Goal: Information Seeking & Learning: Find specific fact

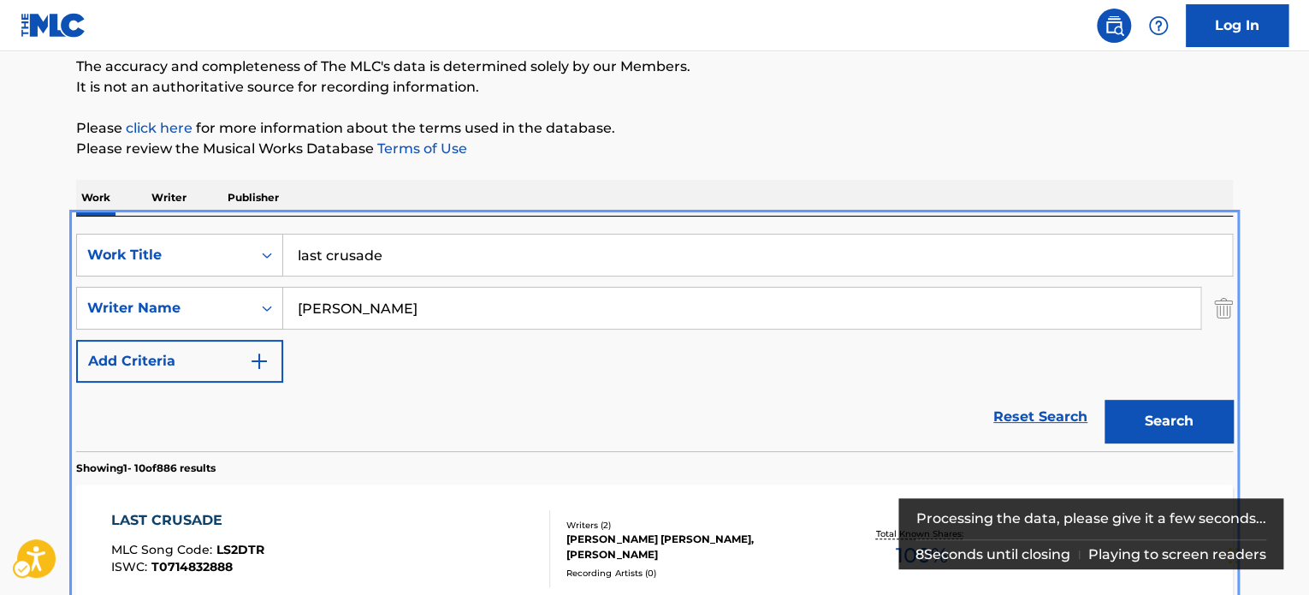
scroll to position [363, 0]
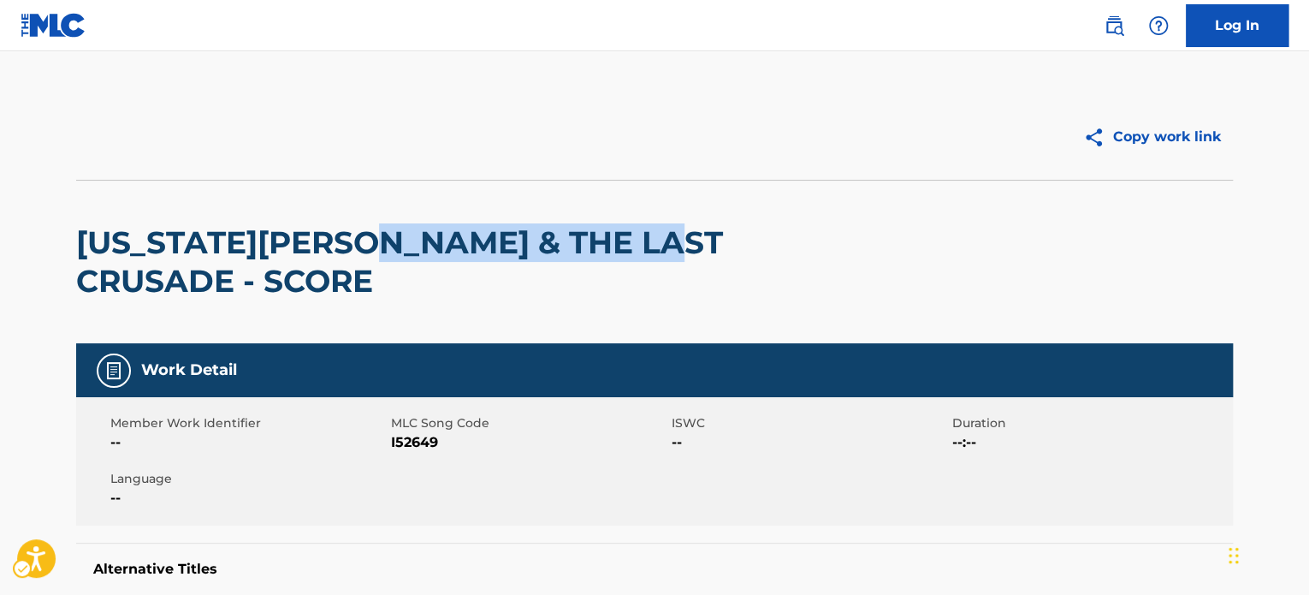
drag, startPoint x: 383, startPoint y: 250, endPoint x: 690, endPoint y: 248, distance: 306.3
click at [690, 248] on h2 "[US_STATE][PERSON_NAME] & THE LAST CRUSADE - SCORE" at bounding box center [423, 261] width 694 height 77
copy h2 "THE LAST CRUSADE"
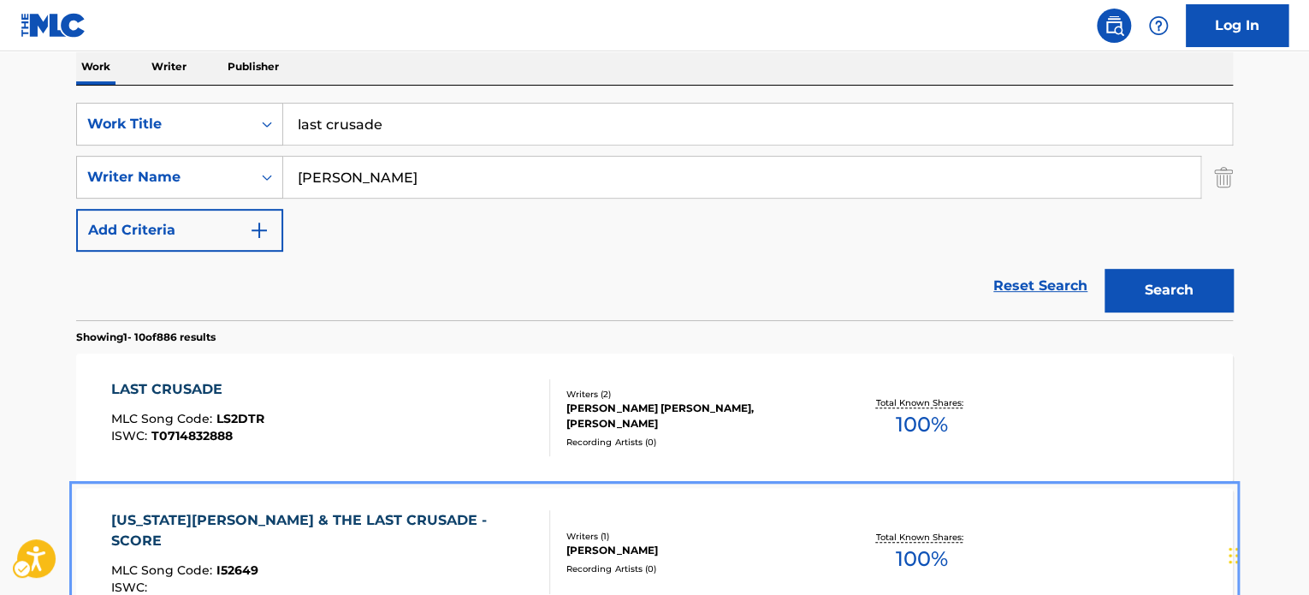
scroll to position [277, 0]
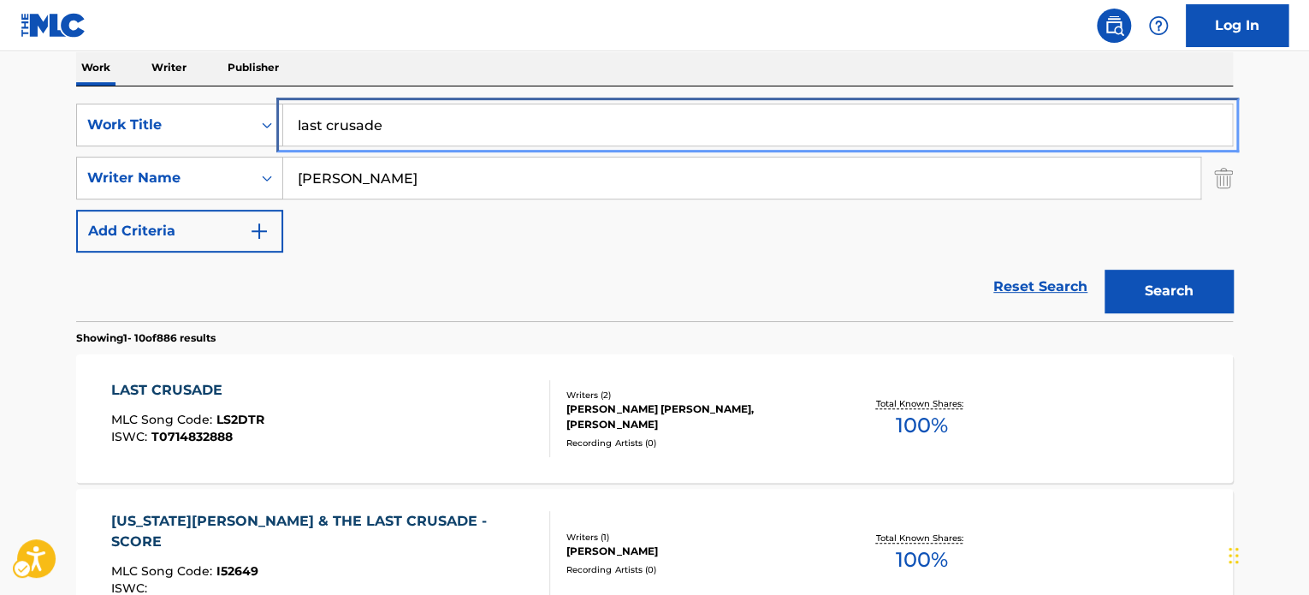
click at [420, 141] on input "last crusade" at bounding box center [757, 124] width 949 height 41
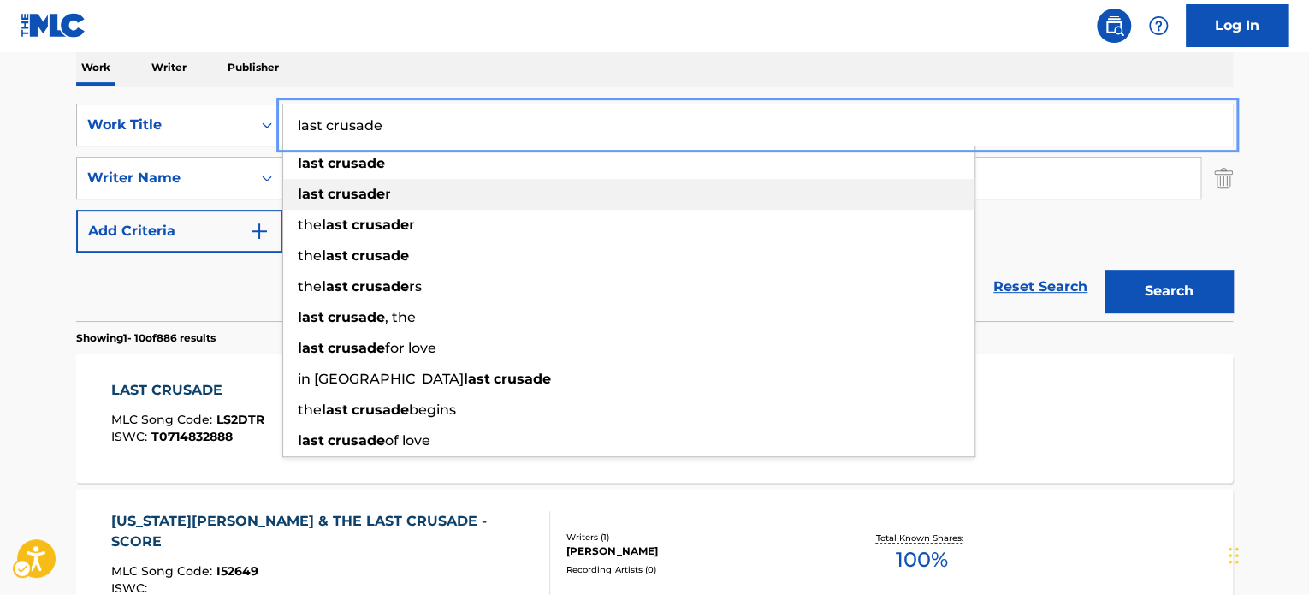
paste input "FINALE & END CREDITS"
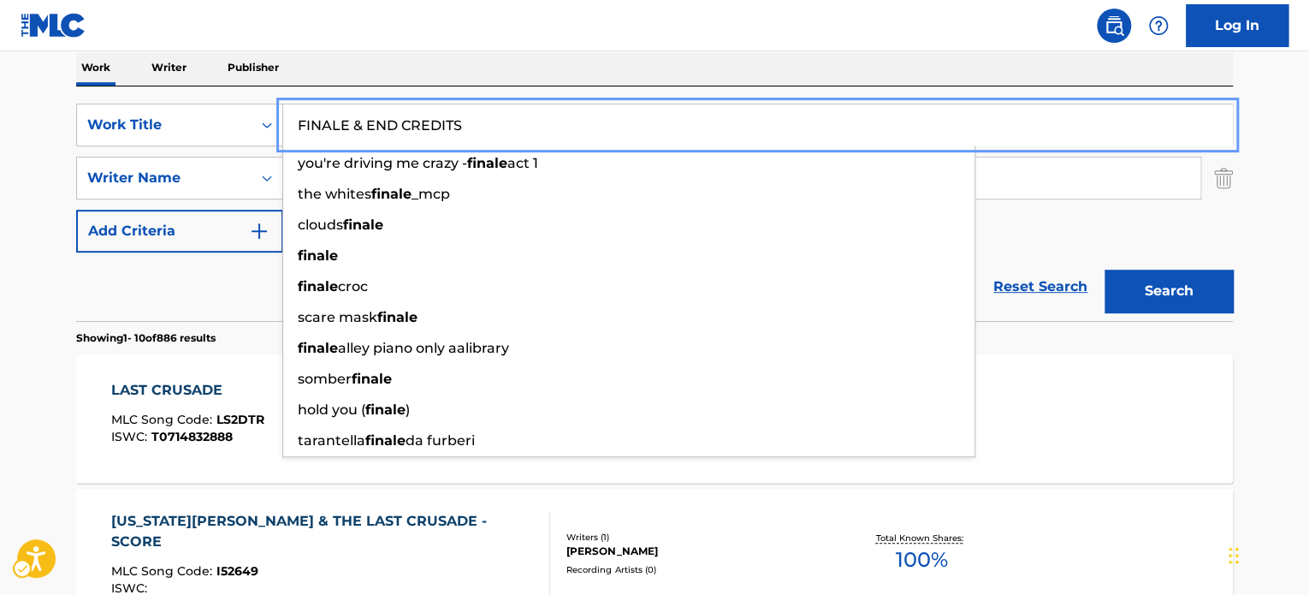
type input "FINALE & END CREDITS"
click at [1152, 279] on button "Search" at bounding box center [1169, 291] width 128 height 43
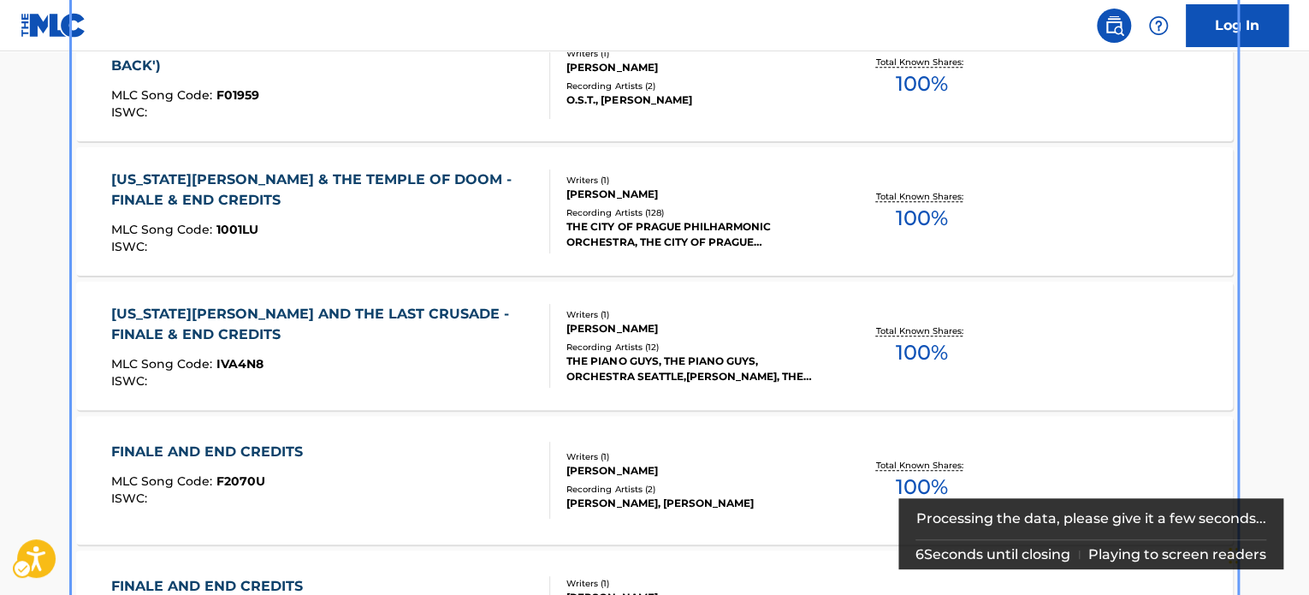
scroll to position [620, 0]
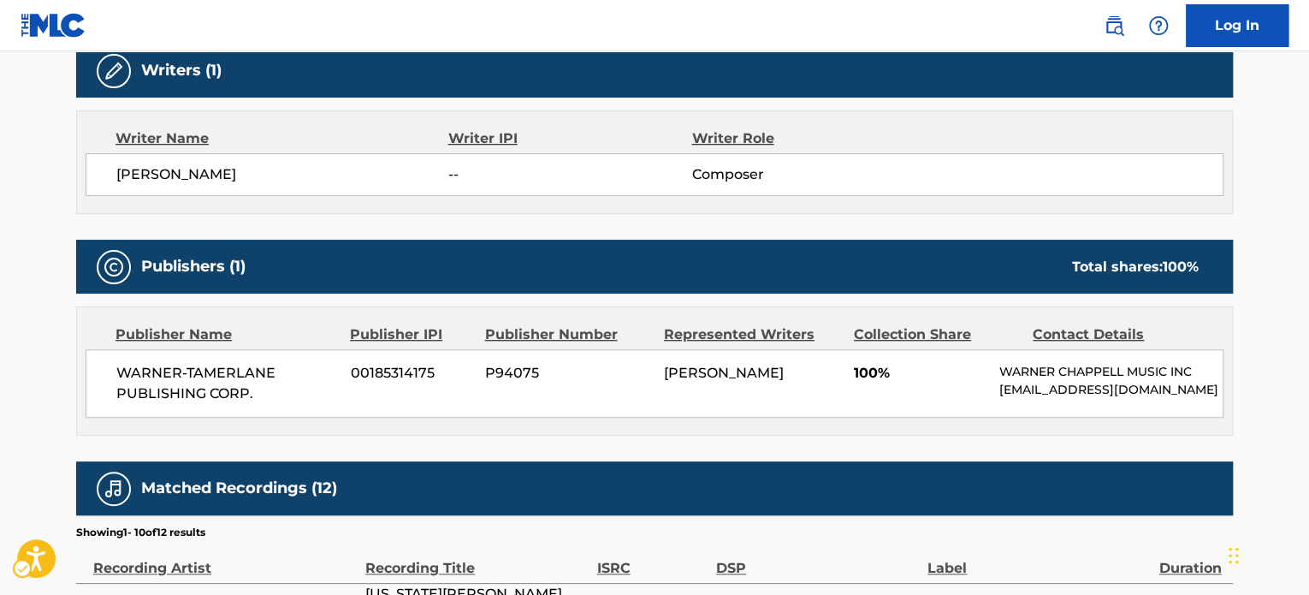
scroll to position [599, 0]
